Goal: Find specific page/section: Find specific page/section

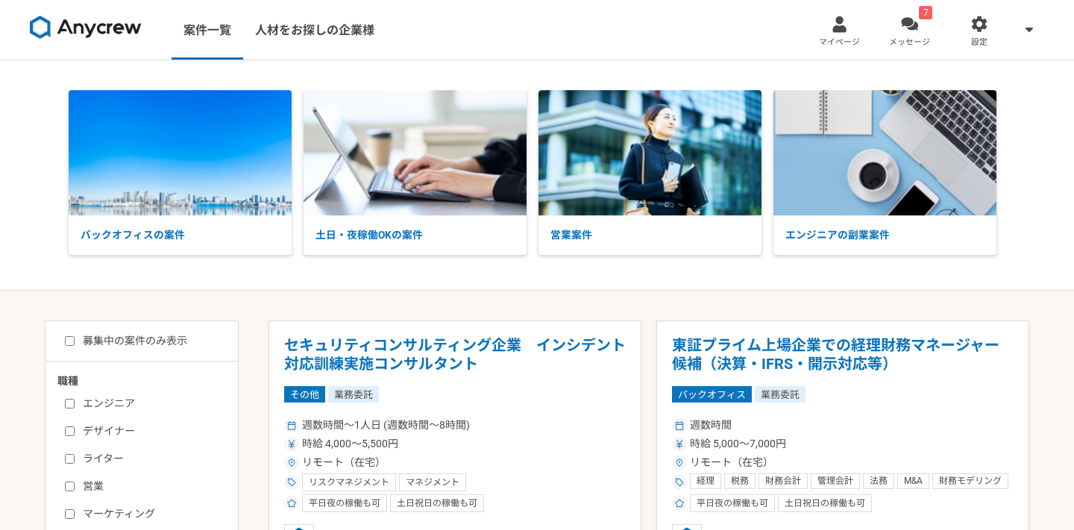
select select "1"
